Goal: Information Seeking & Learning: Learn about a topic

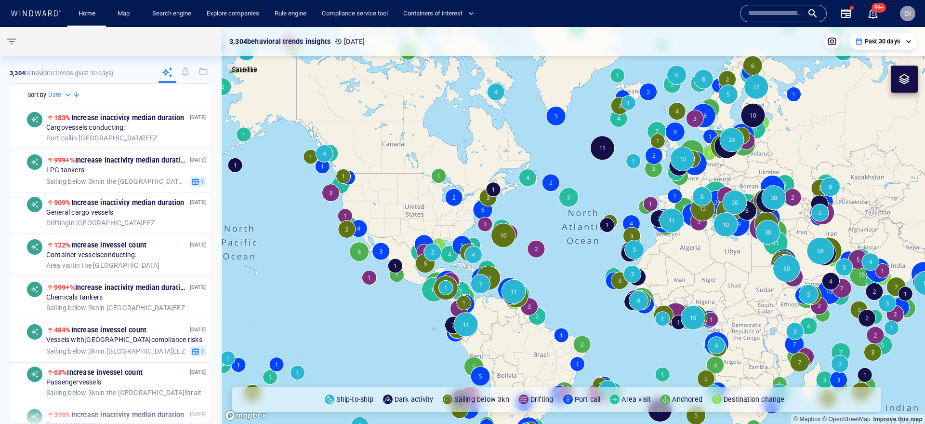
click at [770, 2] on div "Name N/A IMO MMSI Call sign N/A Class N/A No positional data 99+" at bounding box center [811, 13] width 158 height 39
click at [766, 7] on input "text" at bounding box center [775, 13] width 55 height 14
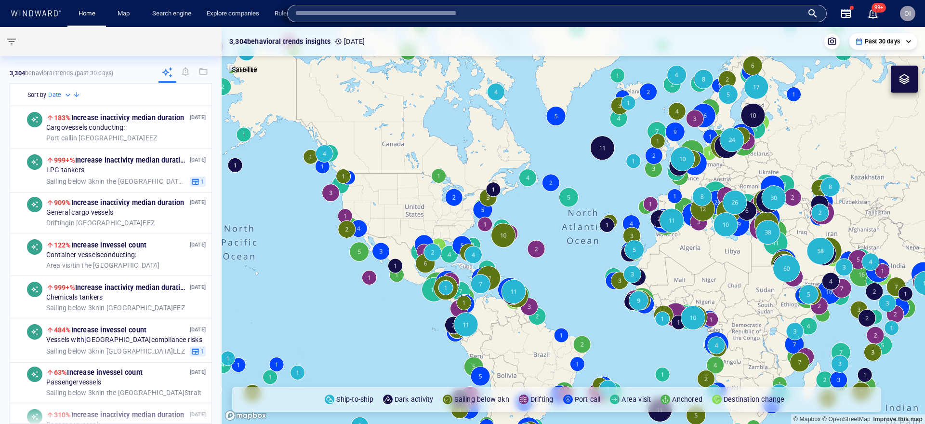
paste input "*******"
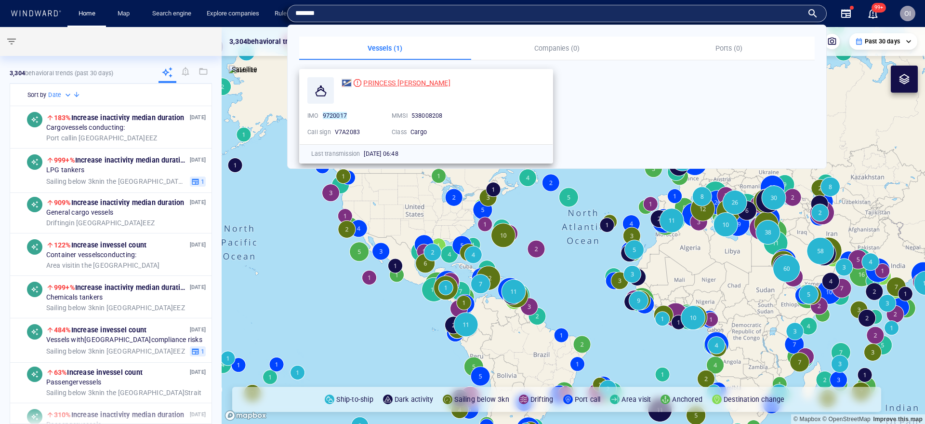
type input "*******"
click at [397, 77] on div "PRINCESS [PERSON_NAME]" at bounding box center [406, 83] width 87 height 12
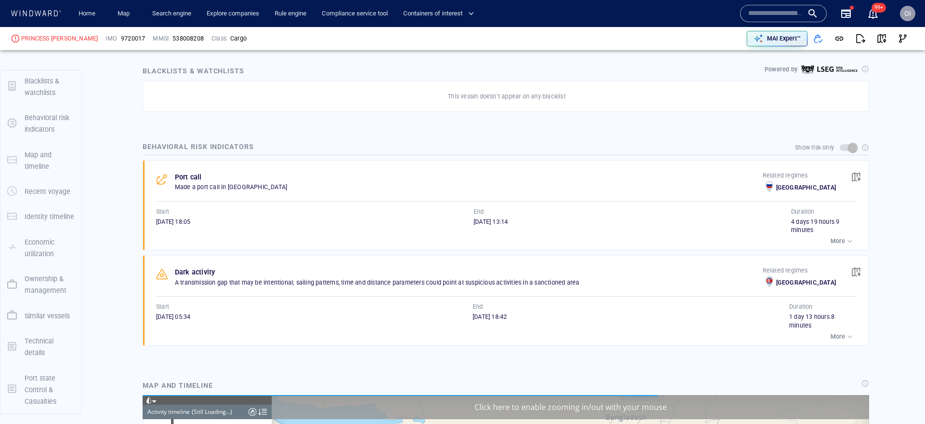
scroll to position [4823, 0]
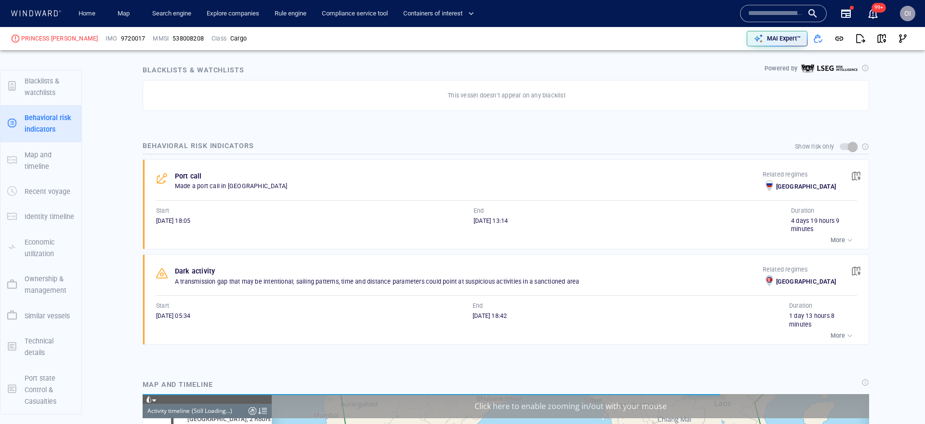
click at [468, 313] on div "19/02/2025 05:34" at bounding box center [314, 315] width 317 height 9
click at [584, 325] on div "20/02/2025 18:42" at bounding box center [631, 319] width 317 height 17
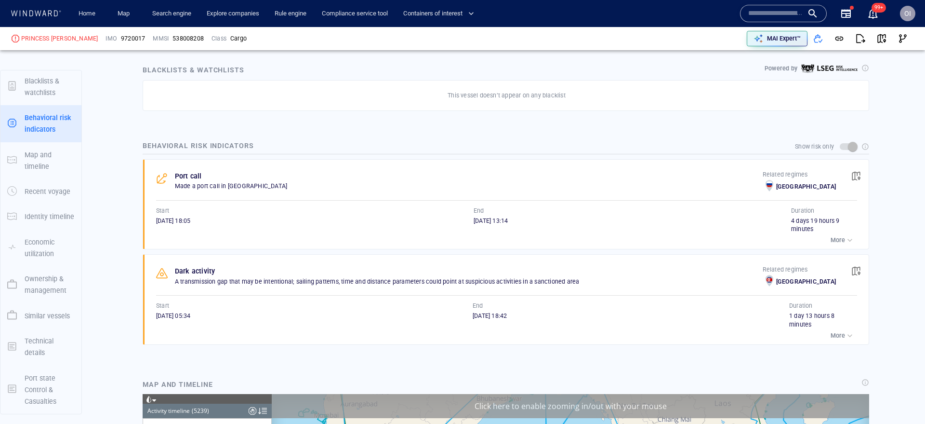
click at [585, 324] on div "20/02/2025 18:42" at bounding box center [631, 319] width 317 height 17
click at [349, 303] on div "Start" at bounding box center [314, 305] width 320 height 13
click at [680, 292] on div "Dark activity A transmission gap that may be intentional; sailing patterns, tim…" at bounding box center [508, 299] width 719 height 90
click at [552, 283] on p "A transmission gap that may be intentional; sailing patterns, time and distance…" at bounding box center [469, 281] width 588 height 9
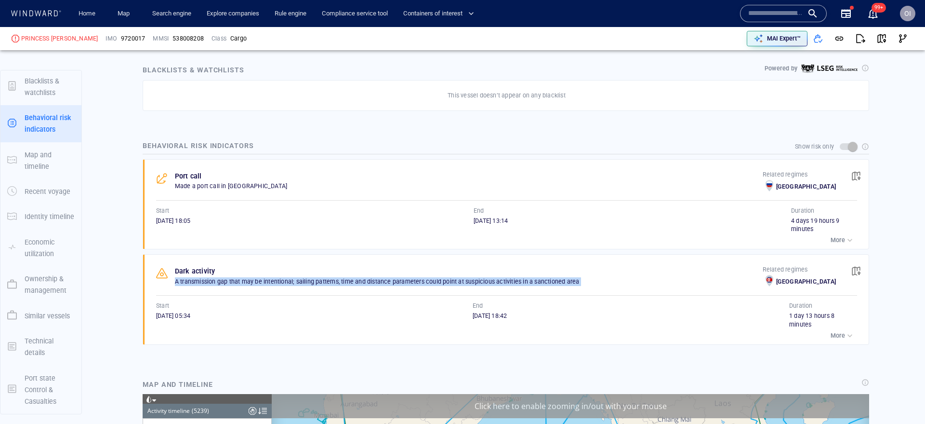
click at [552, 283] on p "A transmission gap that may be intentional; sailing patterns, time and distance…" at bounding box center [469, 281] width 588 height 9
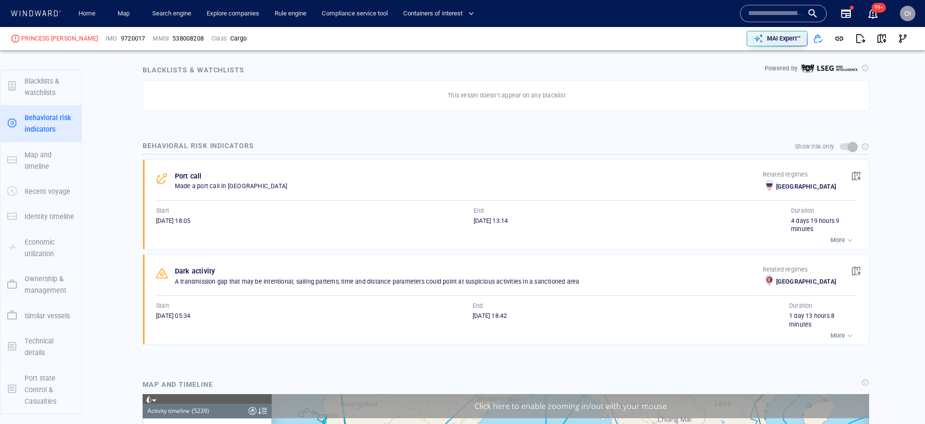
click at [490, 333] on div "More" at bounding box center [506, 335] width 701 height 13
click at [493, 323] on div "20/02/2025 18:42" at bounding box center [631, 319] width 317 height 17
click at [498, 309] on div "End" at bounding box center [631, 305] width 320 height 13
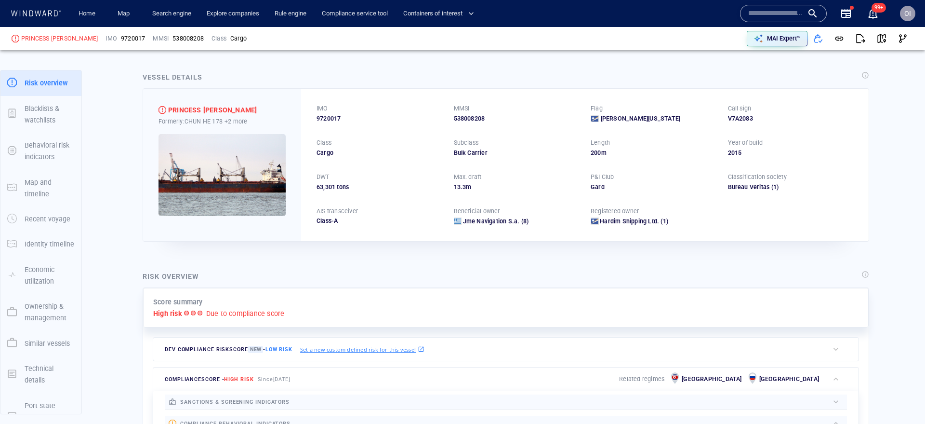
scroll to position [0, 0]
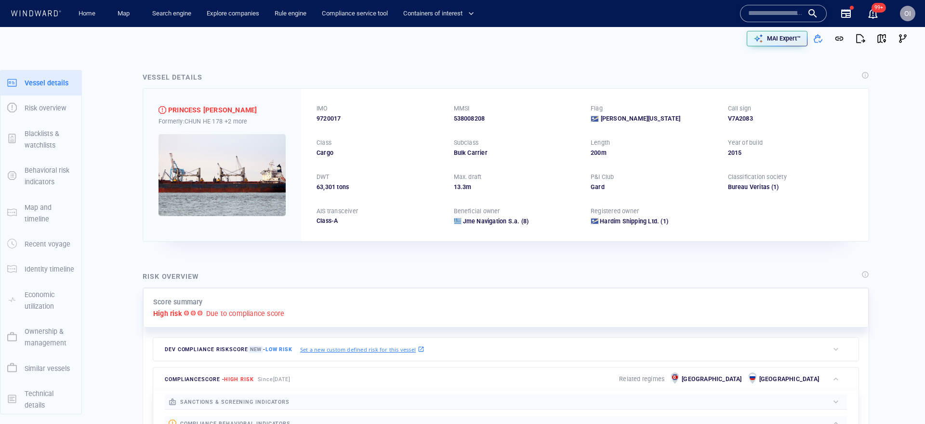
click at [458, 120] on div "538008208" at bounding box center [517, 118] width 126 height 9
copy div "538008208"
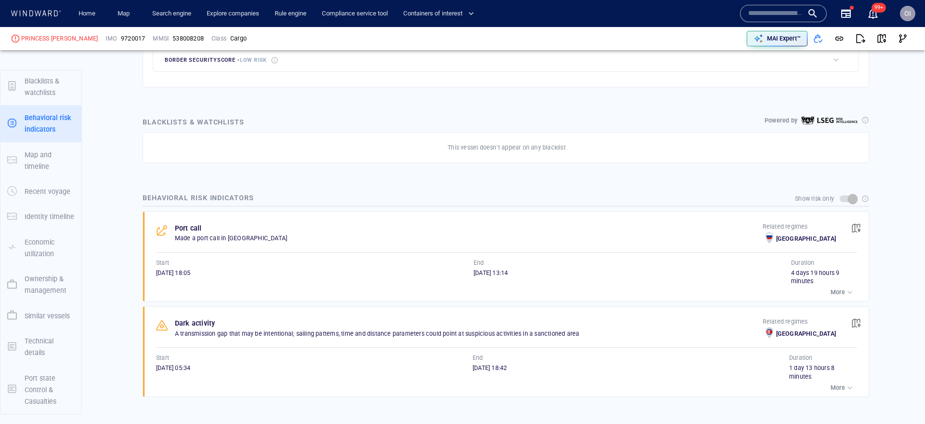
scroll to position [515, 0]
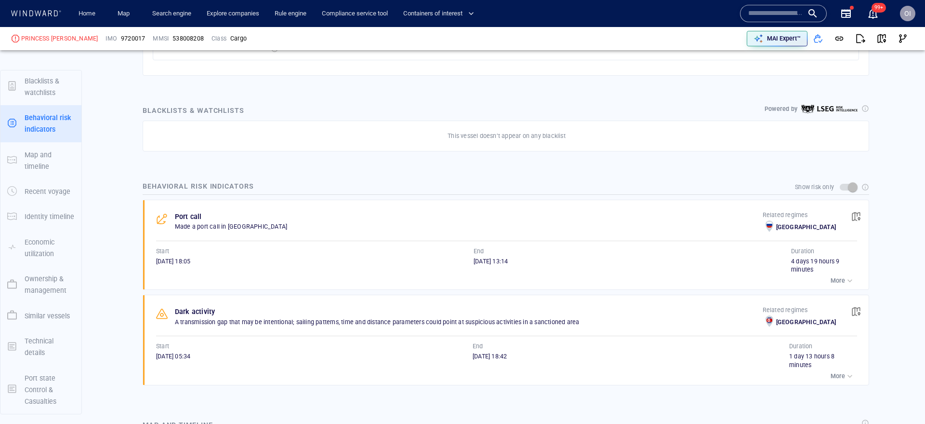
click at [859, 310] on span "button" at bounding box center [856, 311] width 10 height 10
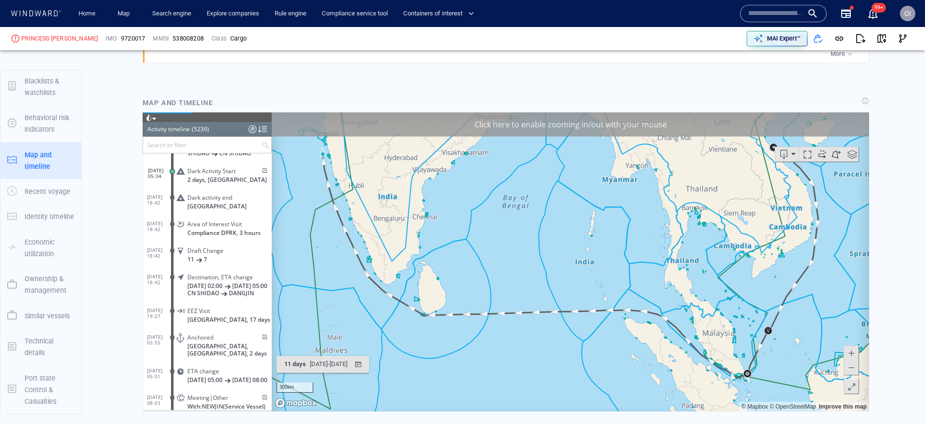
scroll to position [841, 0]
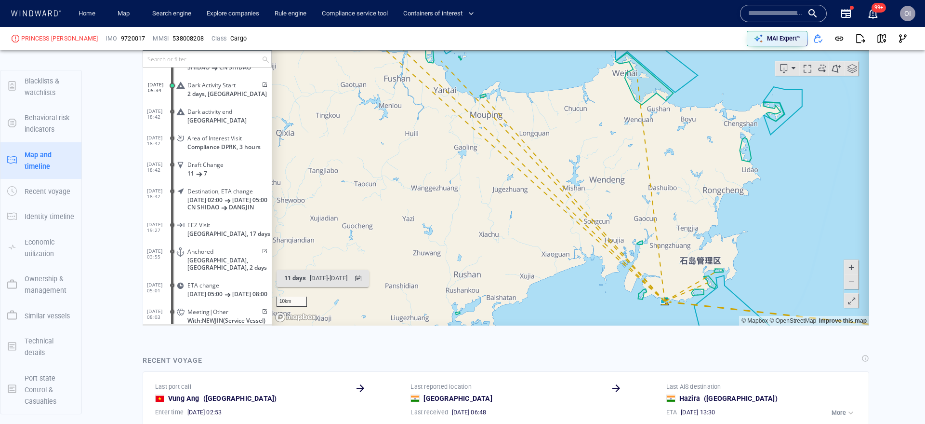
scroll to position [923, 0]
click at [856, 281] on button at bounding box center [851, 281] width 14 height 14
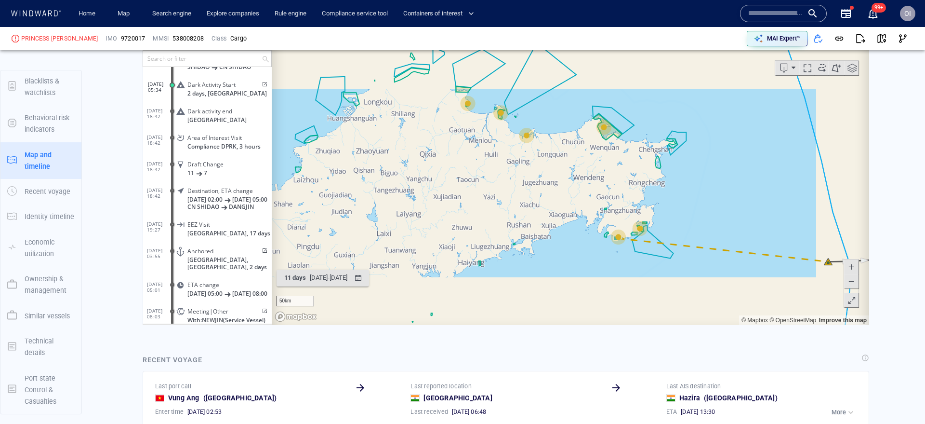
click at [856, 281] on button at bounding box center [851, 281] width 14 height 14
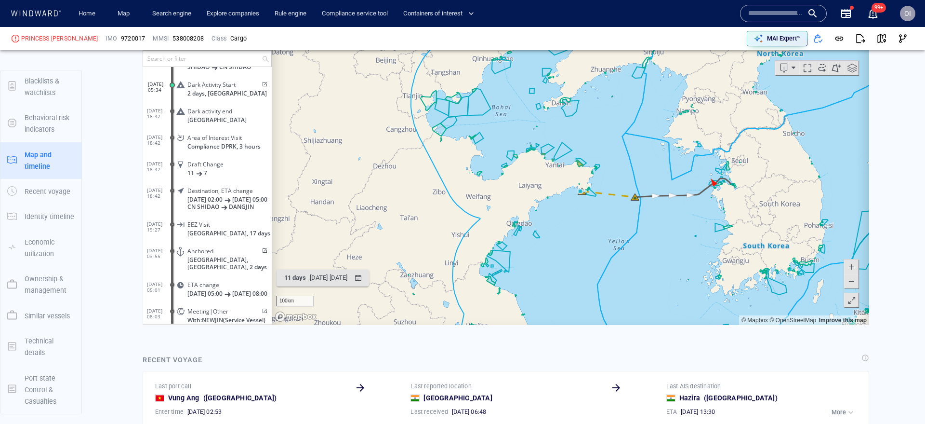
click at [854, 270] on span at bounding box center [852, 266] width 10 height 14
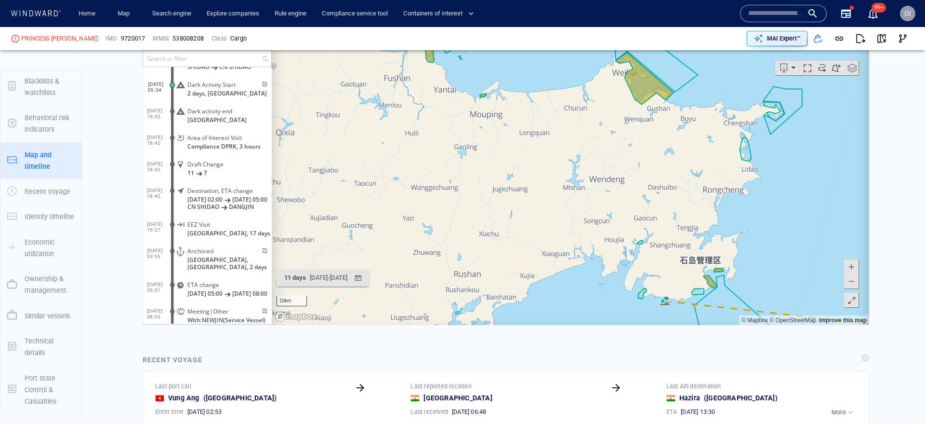
drag, startPoint x: 778, startPoint y: 282, endPoint x: 701, endPoint y: 258, distance: 80.2
click at [701, 259] on canvas "Map" at bounding box center [571, 175] width 598 height 299
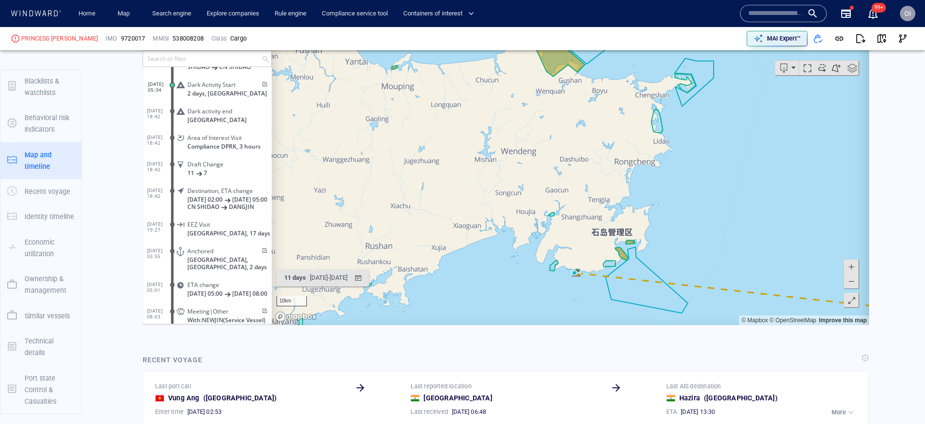
drag, startPoint x: 701, startPoint y: 258, endPoint x: 637, endPoint y: 201, distance: 85.7
click at [637, 201] on canvas "Map" at bounding box center [571, 175] width 598 height 299
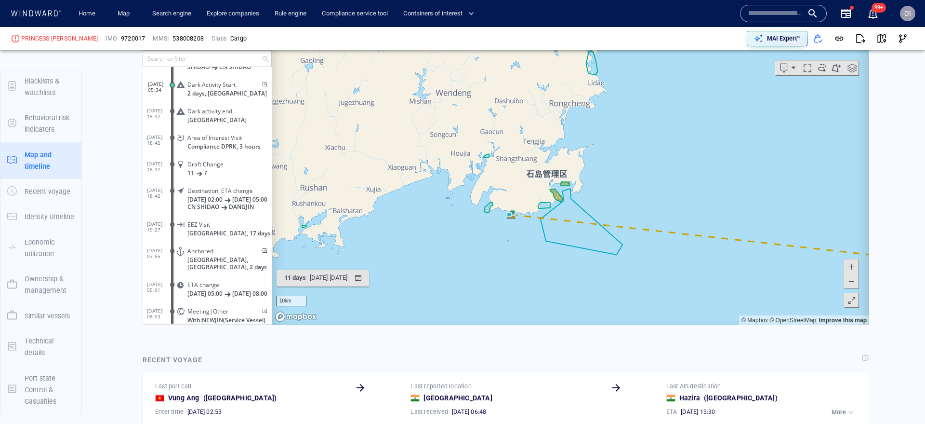
click at [573, 267] on canvas "Map" at bounding box center [571, 175] width 598 height 299
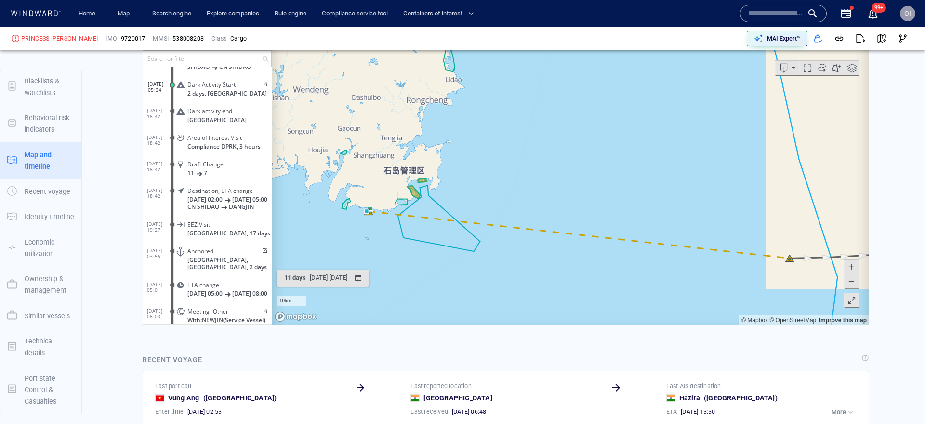
drag, startPoint x: 636, startPoint y: 271, endPoint x: 493, endPoint y: 268, distance: 142.7
click at [493, 268] on canvas "Map" at bounding box center [571, 175] width 598 height 299
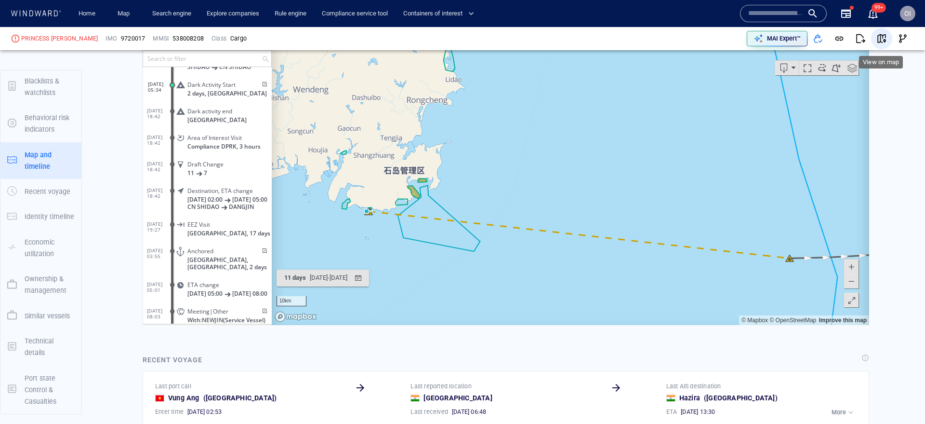
click at [883, 41] on span "button" at bounding box center [882, 39] width 10 height 10
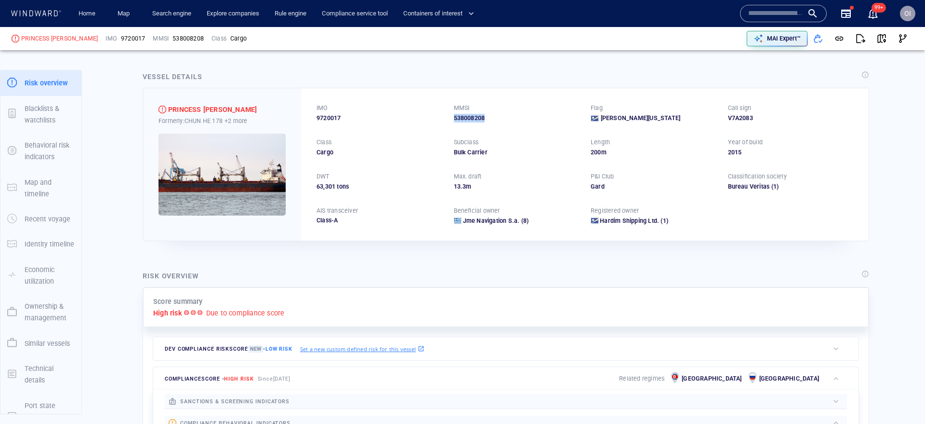
scroll to position [0, 0]
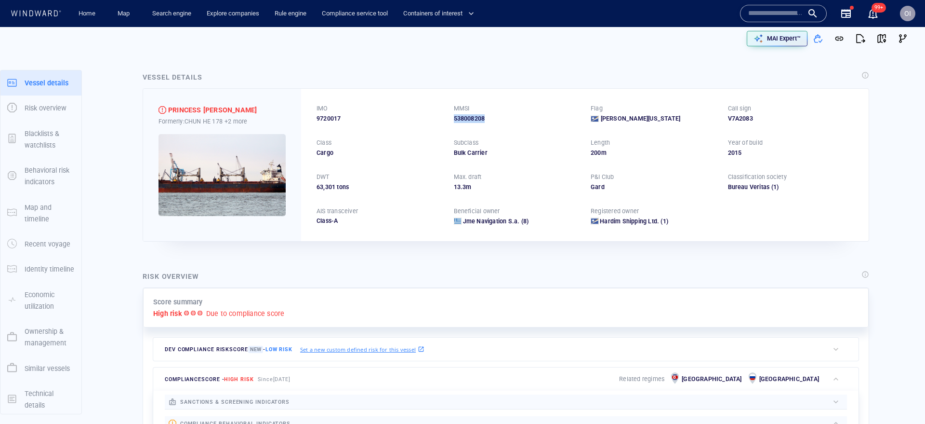
click at [464, 116] on div "538008208" at bounding box center [517, 118] width 126 height 9
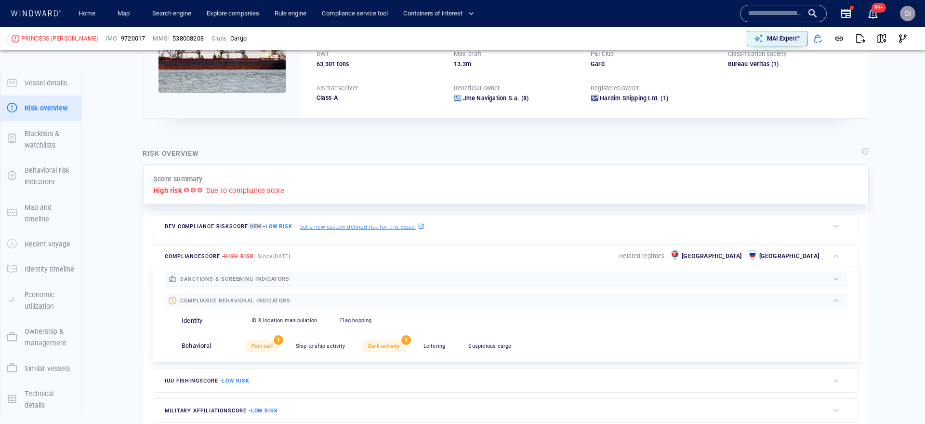
scroll to position [25, 0]
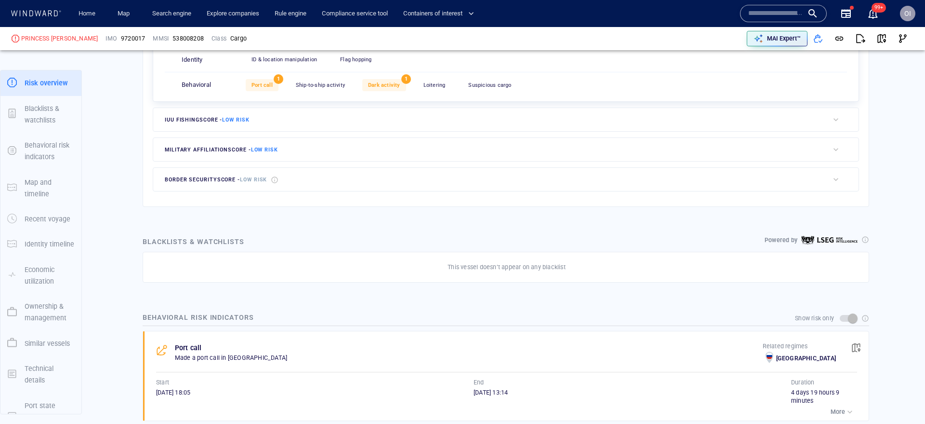
click at [426, 254] on div "This vessel doesn’t appear on any blacklist" at bounding box center [506, 267] width 727 height 31
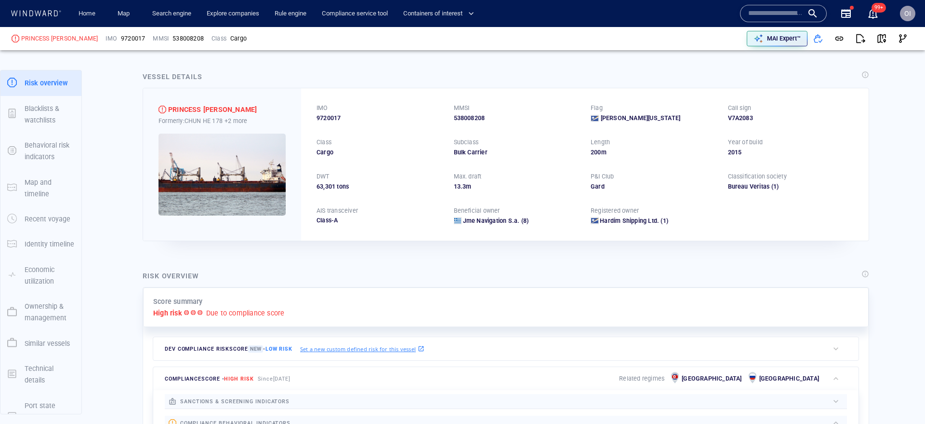
scroll to position [0, 0]
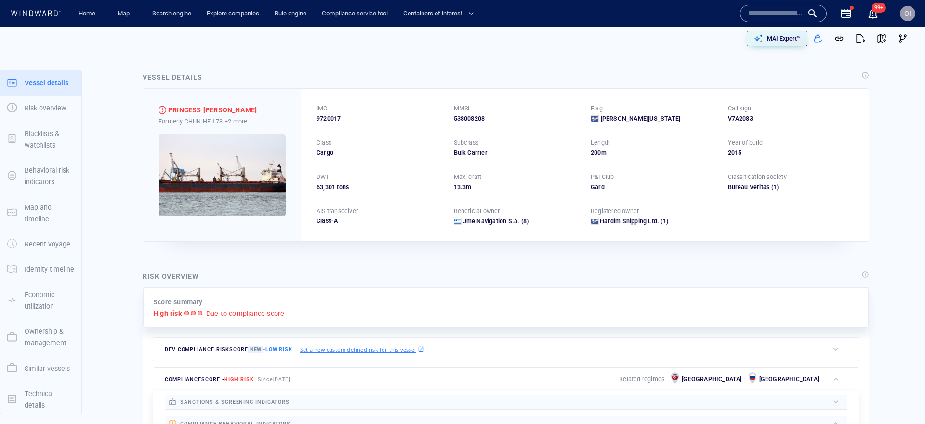
click at [476, 119] on div "538008208" at bounding box center [517, 118] width 126 height 9
copy div "538008208"
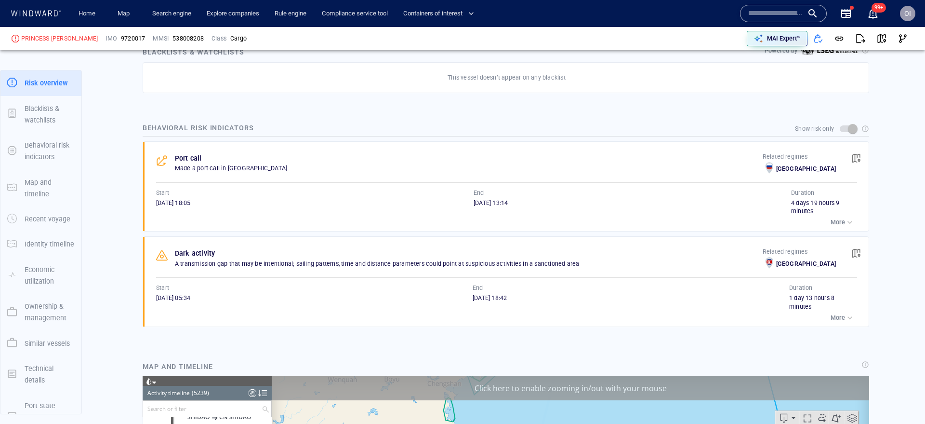
scroll to position [53, 0]
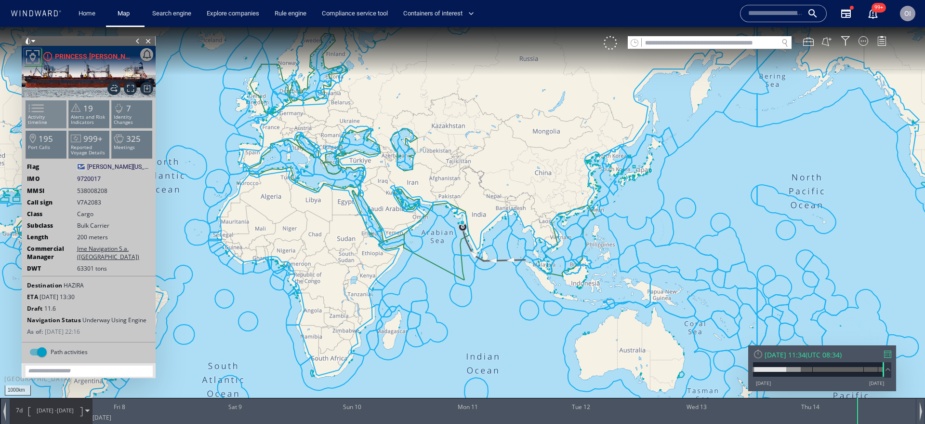
click at [31, 107] on span at bounding box center [30, 108] width 14 height 14
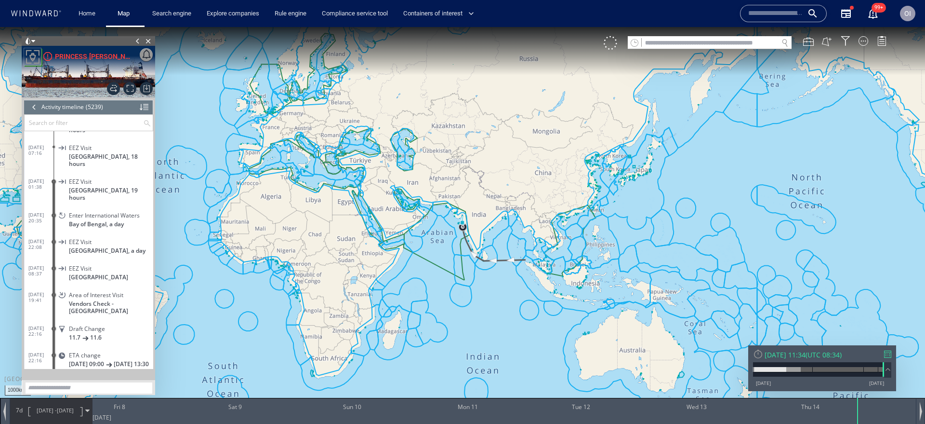
scroll to position [138633, 0]
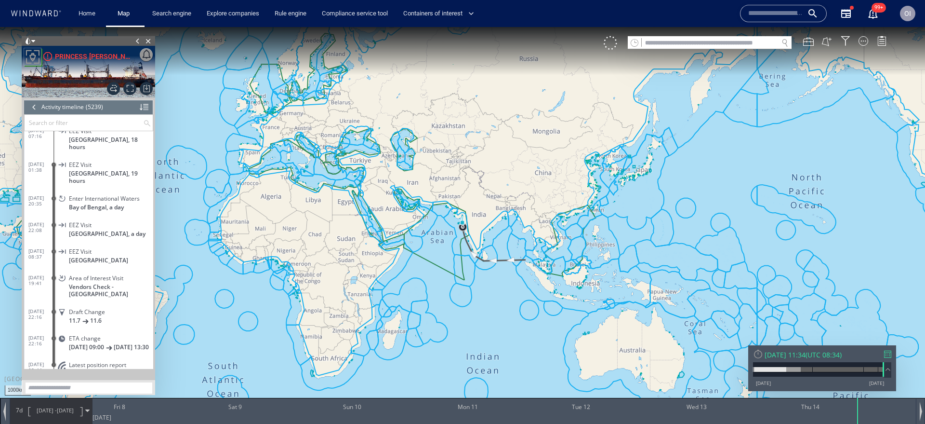
click at [35, 108] on div at bounding box center [34, 107] width 11 height 14
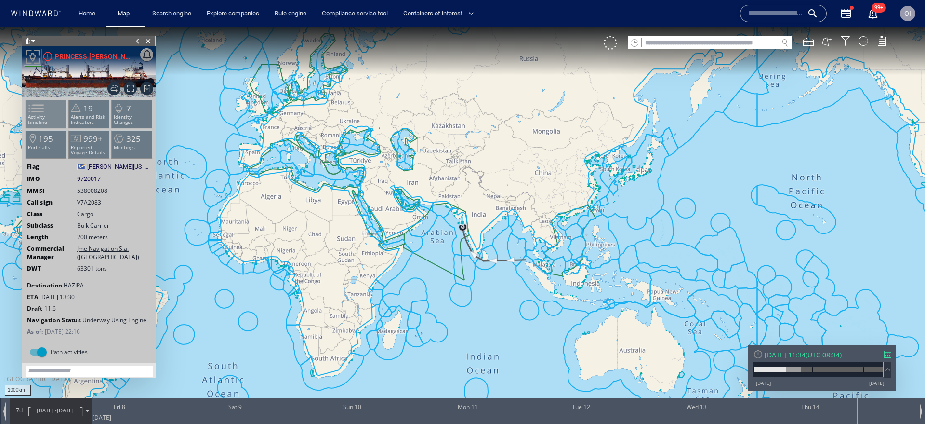
click at [38, 107] on span at bounding box center [30, 108] width 14 height 14
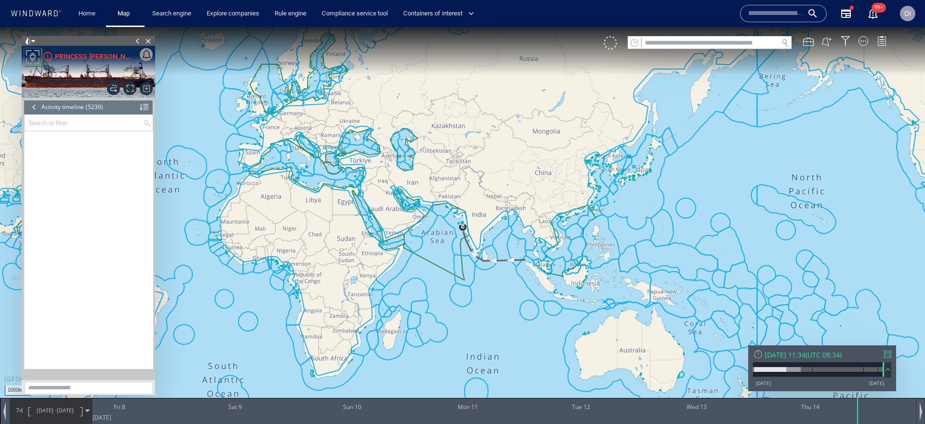
scroll to position [138616, 0]
